Goal: Information Seeking & Learning: Learn about a topic

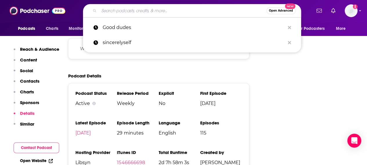
scroll to position [725, 0]
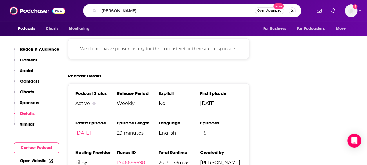
type input "[PERSON_NAME]"
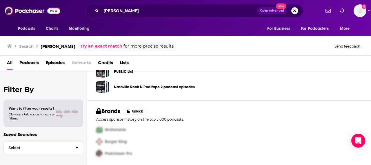
scroll to position [80, 0]
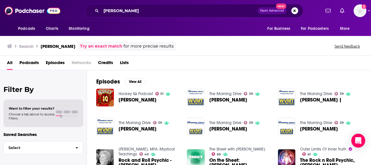
click at [150, 6] on div "[PERSON_NAME] Open Advanced New" at bounding box center [194, 10] width 218 height 13
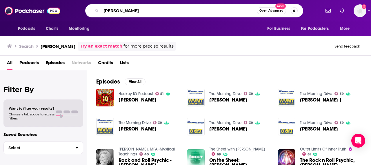
drag, startPoint x: 148, startPoint y: 9, endPoint x: 151, endPoint y: 10, distance: 3.5
click at [148, 10] on input "[PERSON_NAME]" at bounding box center [179, 10] width 156 height 9
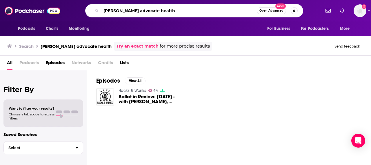
drag, startPoint x: 174, startPoint y: 9, endPoint x: 63, endPoint y: 6, distance: 111.1
click at [64, 6] on div "Podcasts Charts Monitoring [PERSON_NAME] advocate health Open Advanced New For …" at bounding box center [191, 10] width 257 height 13
paste input "Healthcare Insights"
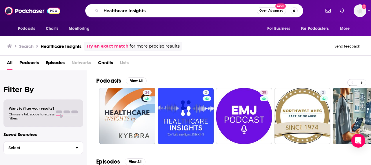
click at [158, 11] on input "Healthcare Insights" at bounding box center [179, 10] width 156 height 9
type input "Healthcare Insights [PERSON_NAME]"
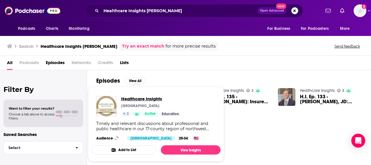
click at [135, 98] on span "Healthcare Insights" at bounding box center [151, 99] width 60 height 6
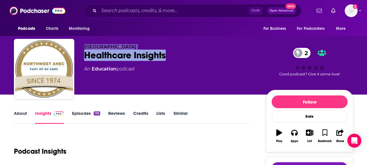
drag, startPoint x: 83, startPoint y: 47, endPoint x: 188, endPoint y: 53, distance: 105.5
click at [188, 53] on div "Northwest Area Health Education Center Healthcare Insights 2 An Education podca…" at bounding box center [183, 70] width 339 height 63
copy div "Northwest Area Health Education Center Healthcare Insights"
click at [79, 115] on link "Episodes 136" at bounding box center [86, 117] width 28 height 13
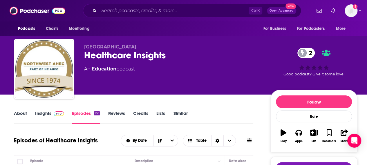
click at [310, 51] on span "2" at bounding box center [309, 53] width 12 height 10
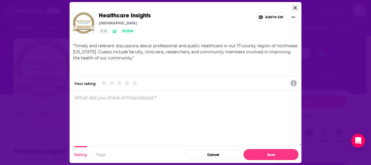
click at [297, 8] on button "Close" at bounding box center [295, 7] width 8 height 7
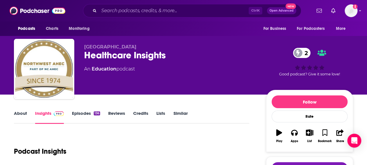
click at [116, 111] on link "Reviews" at bounding box center [116, 117] width 17 height 13
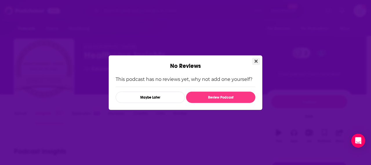
click at [254, 62] on button "Close" at bounding box center [256, 61] width 8 height 7
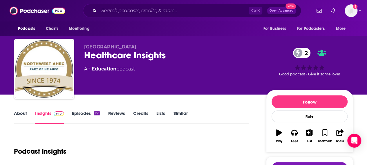
click at [84, 114] on link "Episodes 136" at bounding box center [86, 117] width 28 height 13
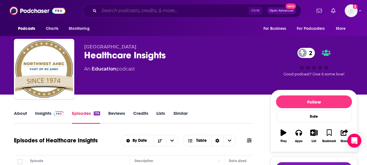
click at [152, 13] on input "Search podcasts, credits, & more..." at bounding box center [174, 10] width 150 height 9
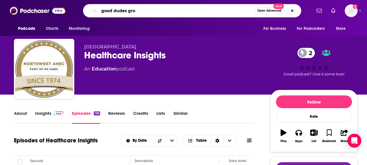
type input "good dudes grow"
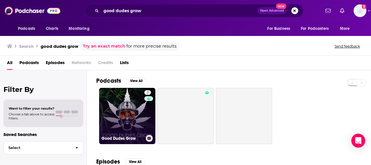
click at [124, 111] on link "2 Good Dudes Grow" at bounding box center [127, 116] width 56 height 56
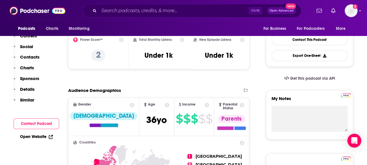
scroll to position [58, 0]
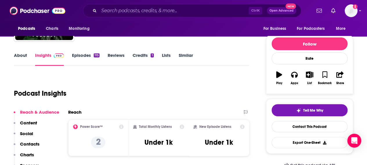
click at [81, 56] on link "Episodes 115" at bounding box center [86, 58] width 28 height 13
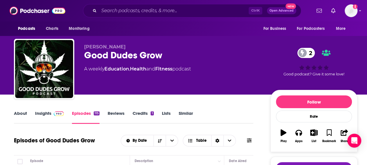
scroll to position [116, 0]
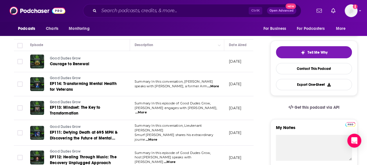
click at [208, 86] on span "...More" at bounding box center [213, 86] width 12 height 5
click at [117, 52] on td "Good Dudes Grow Courage to Renewal" at bounding box center [78, 61] width 104 height 21
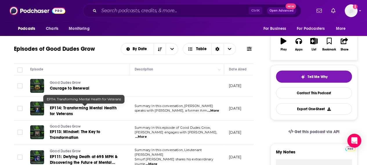
scroll to position [87, 0]
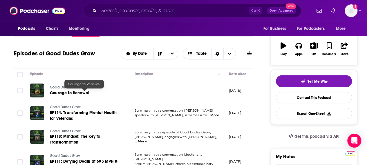
click at [92, 94] on link "Courage to Renewal" at bounding box center [84, 93] width 69 height 6
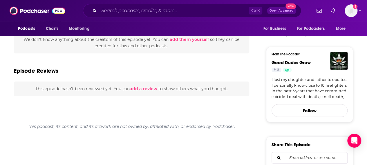
scroll to position [58, 0]
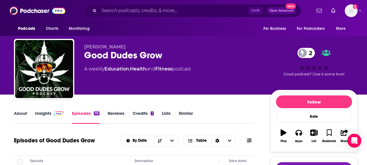
click at [83, 111] on link "Episodes 115" at bounding box center [86, 117] width 28 height 13
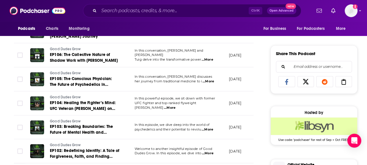
scroll to position [348, 0]
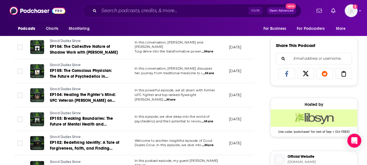
click at [211, 71] on span "...More" at bounding box center [208, 73] width 12 height 5
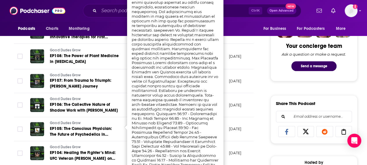
scroll to position [377, 0]
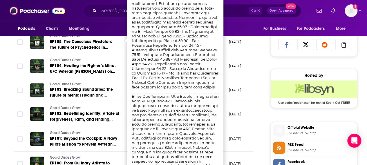
click at [2, 63] on div "About Insights Episodes 115 Reviews Credits 1 Lists Similar Episodes of Good Du…" at bounding box center [185, 106] width 371 height 776
